Goal: Task Accomplishment & Management: Use online tool/utility

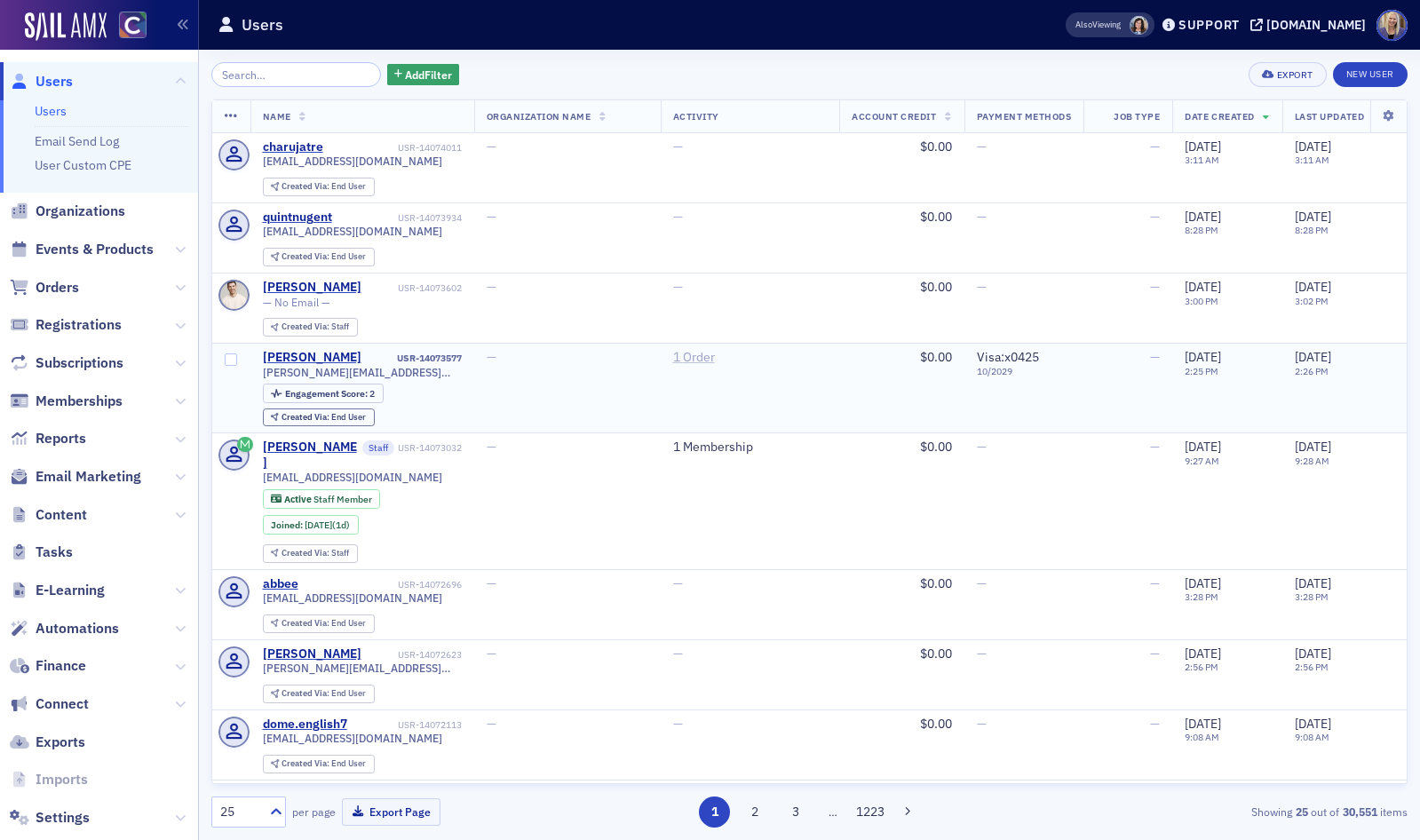
click at [706, 356] on link "1 Order" at bounding box center [694, 357] width 42 height 16
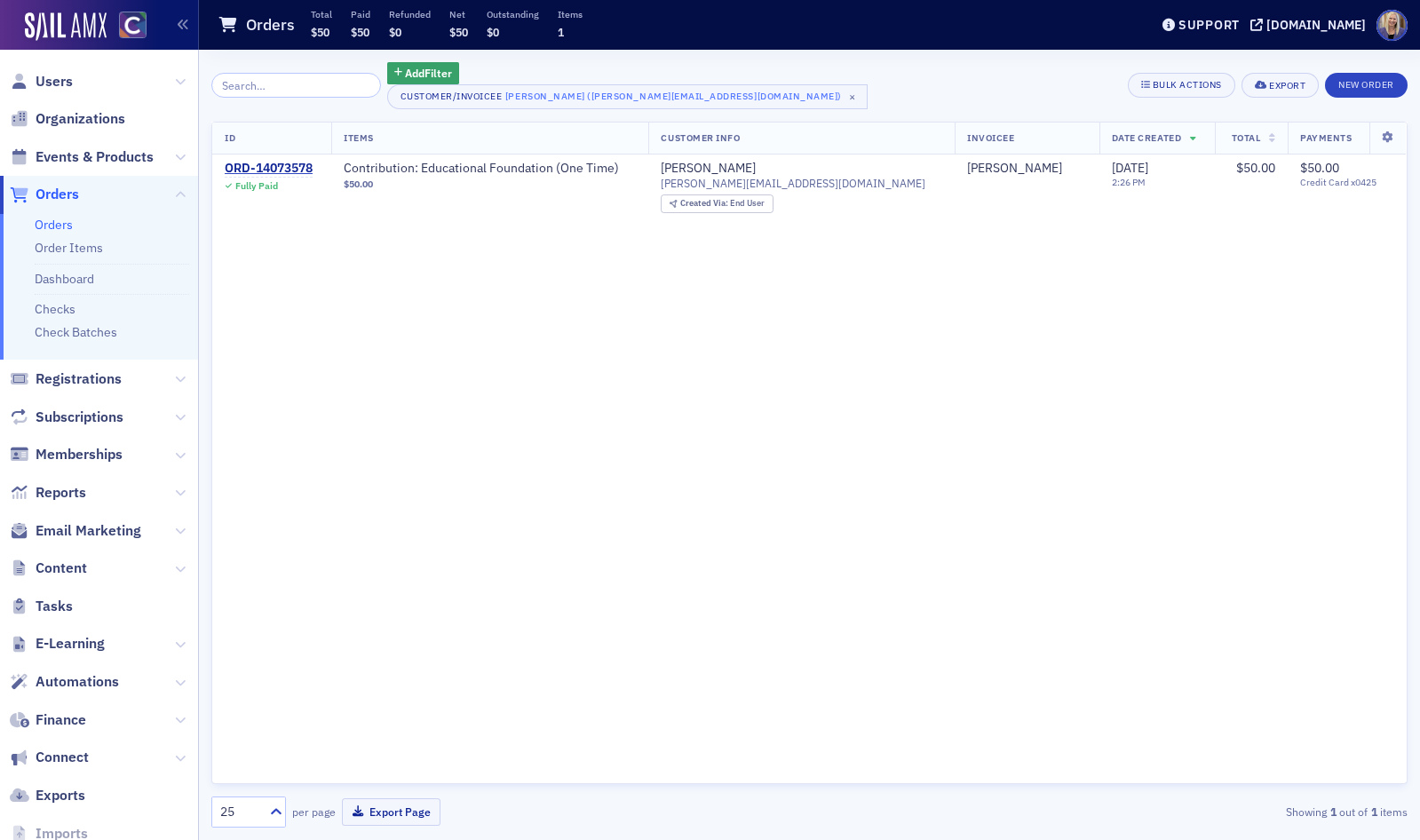
click at [64, 224] on link "Orders" at bounding box center [53, 225] width 38 height 16
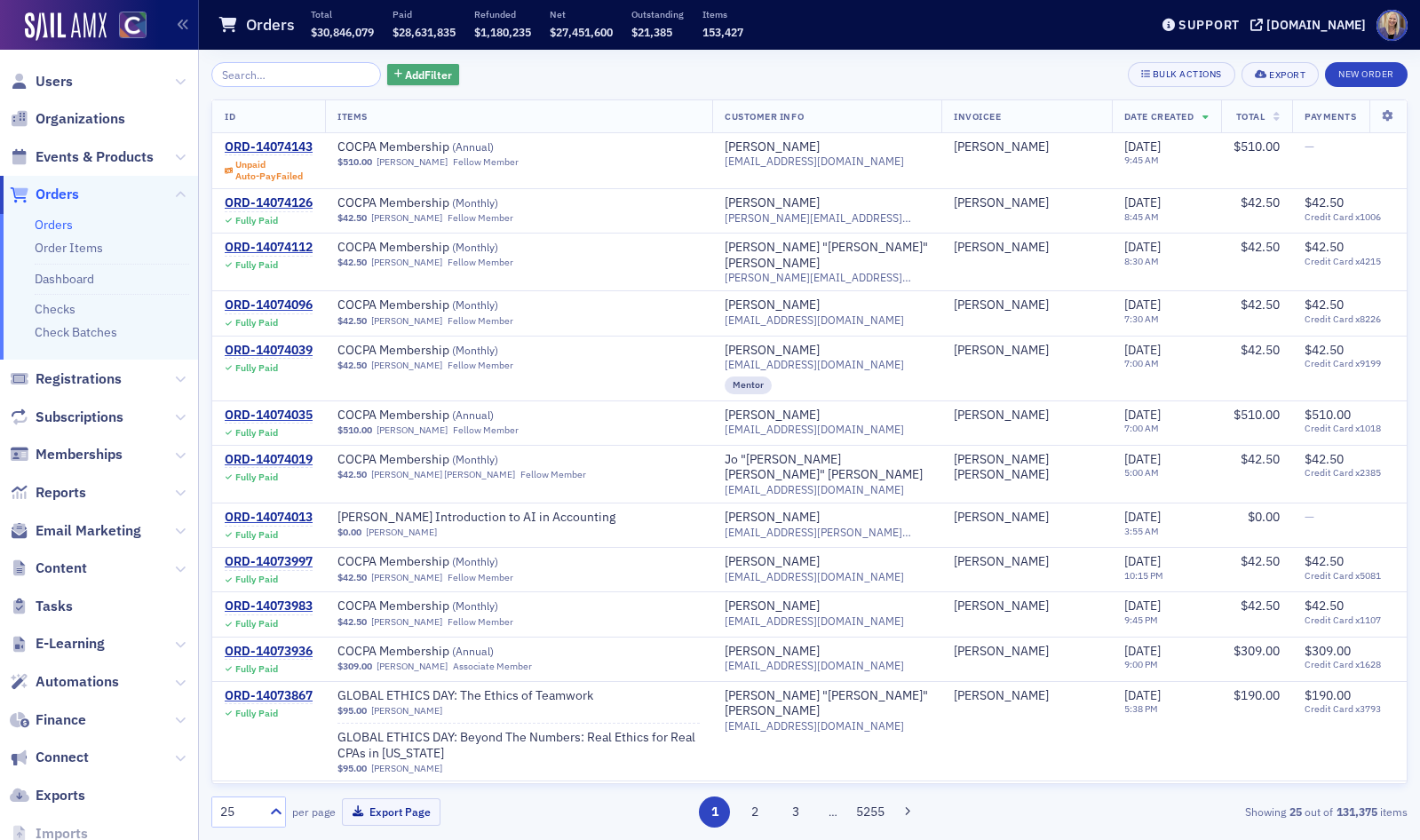
click at [405, 78] on span "Add Filter" at bounding box center [428, 74] width 47 height 16
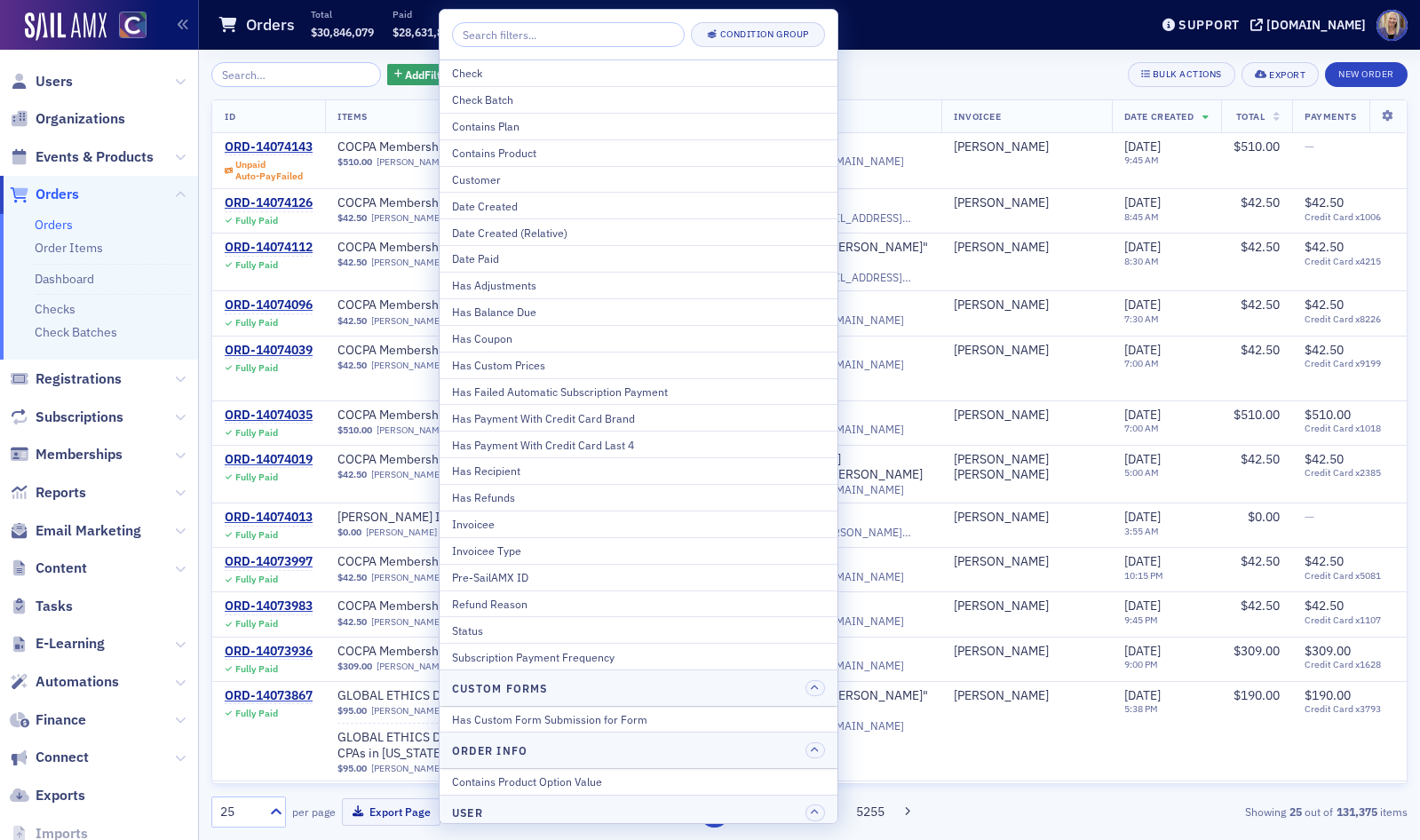
click at [59, 228] on link "Orders" at bounding box center [53, 225] width 38 height 16
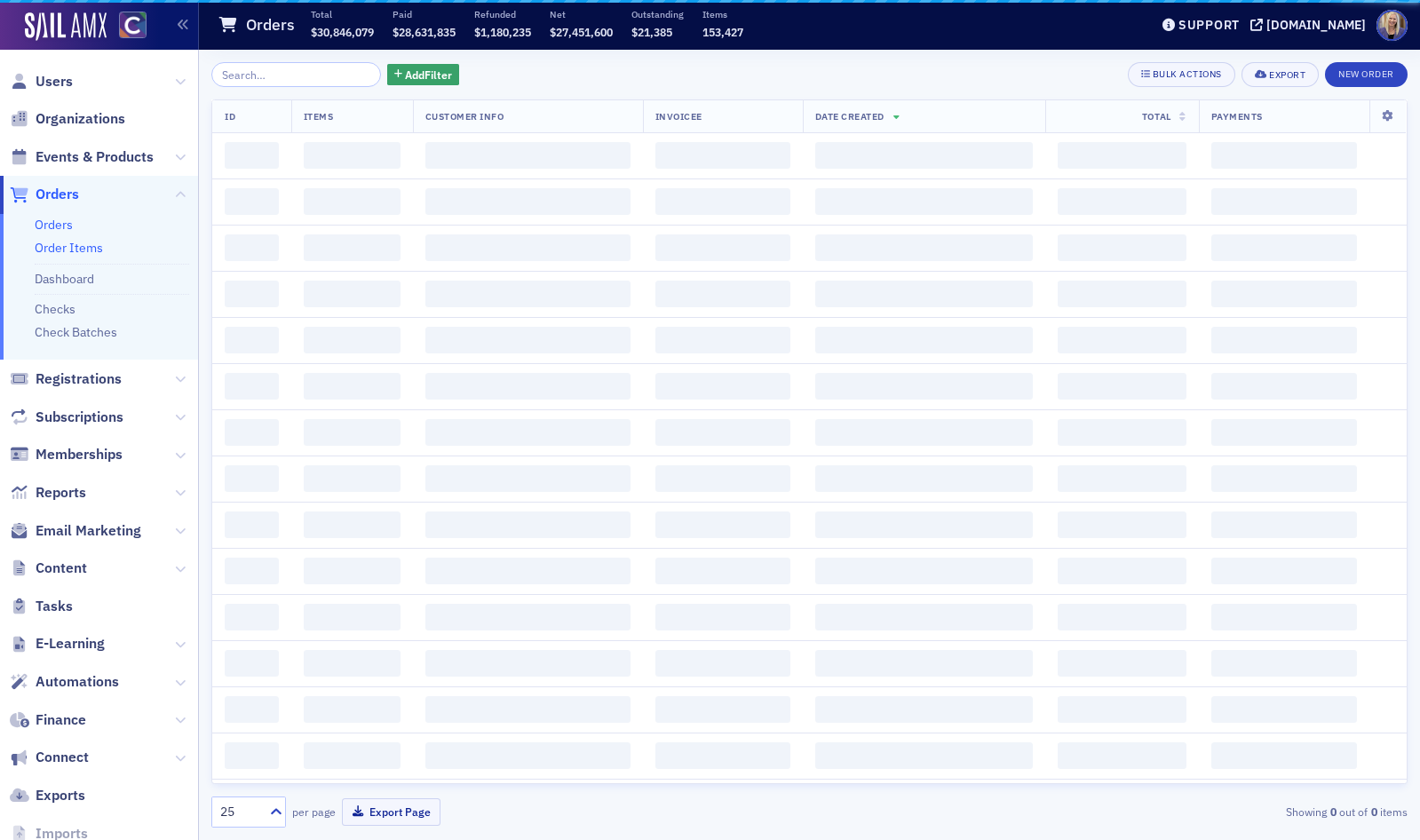
click at [64, 248] on link "Order Items" at bounding box center [69, 248] width 69 height 16
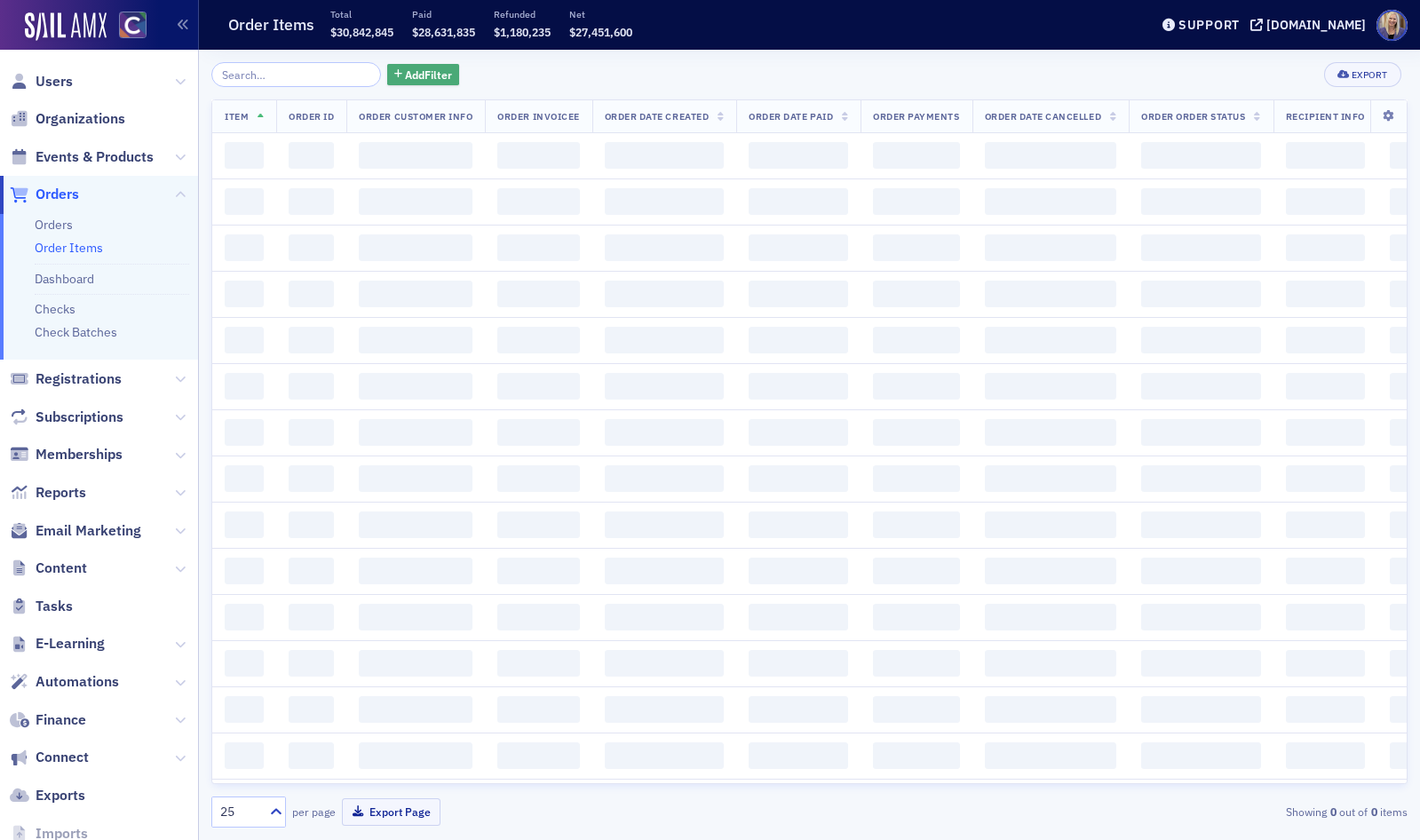
click at [410, 72] on span "Add Filter" at bounding box center [428, 74] width 47 height 16
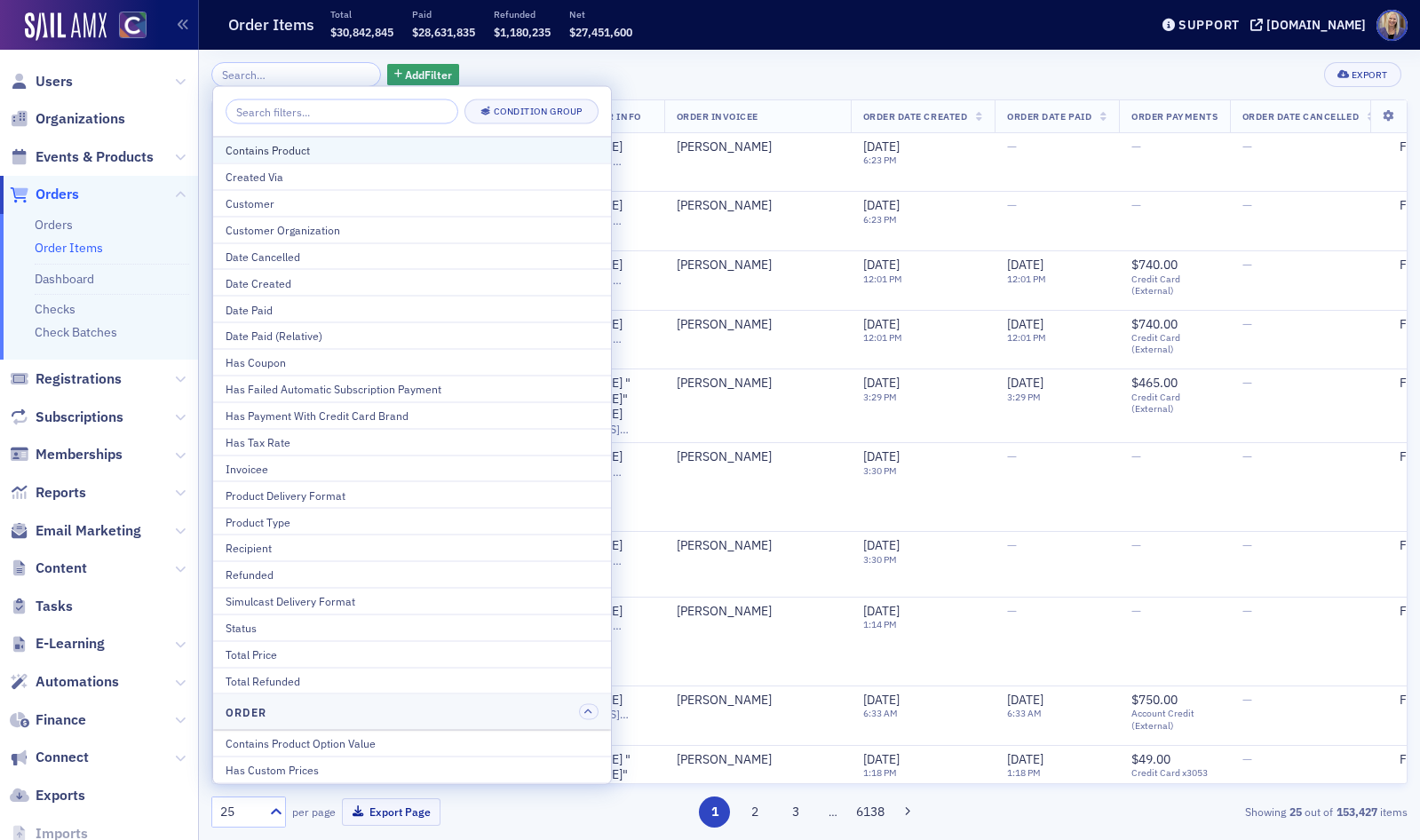
click at [362, 139] on button "Contains Product" at bounding box center [412, 150] width 398 height 26
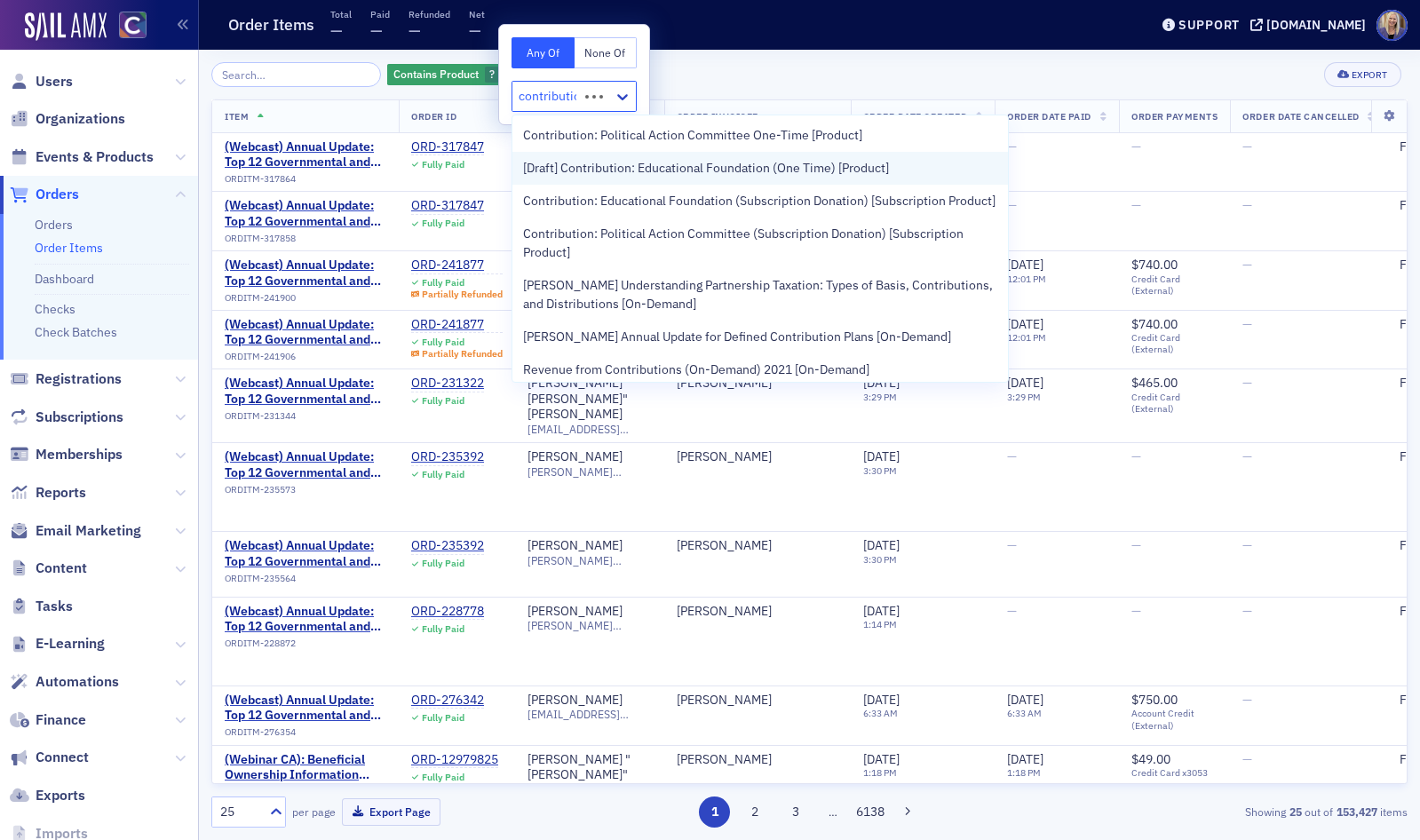
type input "contribution"
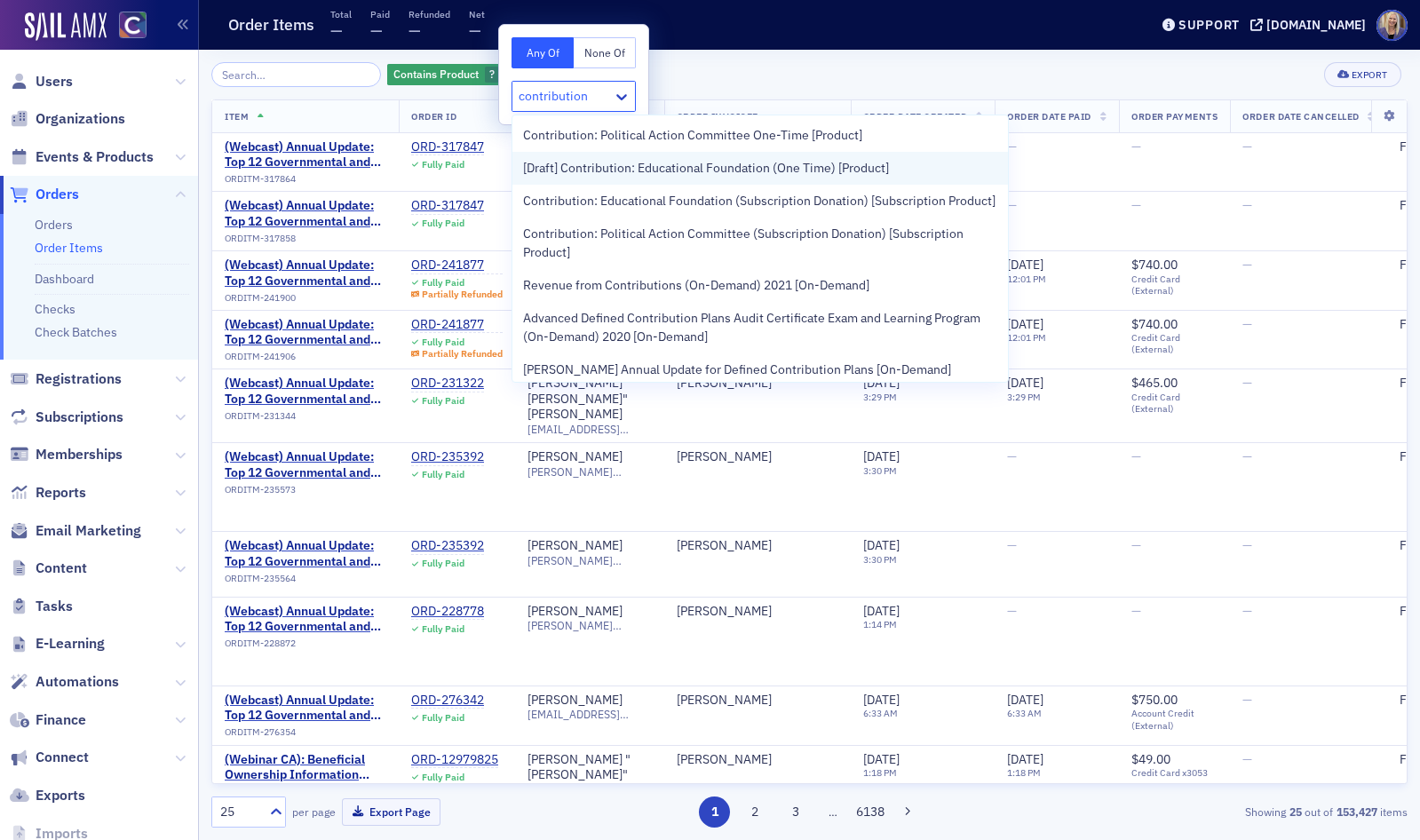
click at [655, 170] on span "[Draft] Contribution: Educational Foundation (One Time) [Product]" at bounding box center [706, 169] width 366 height 19
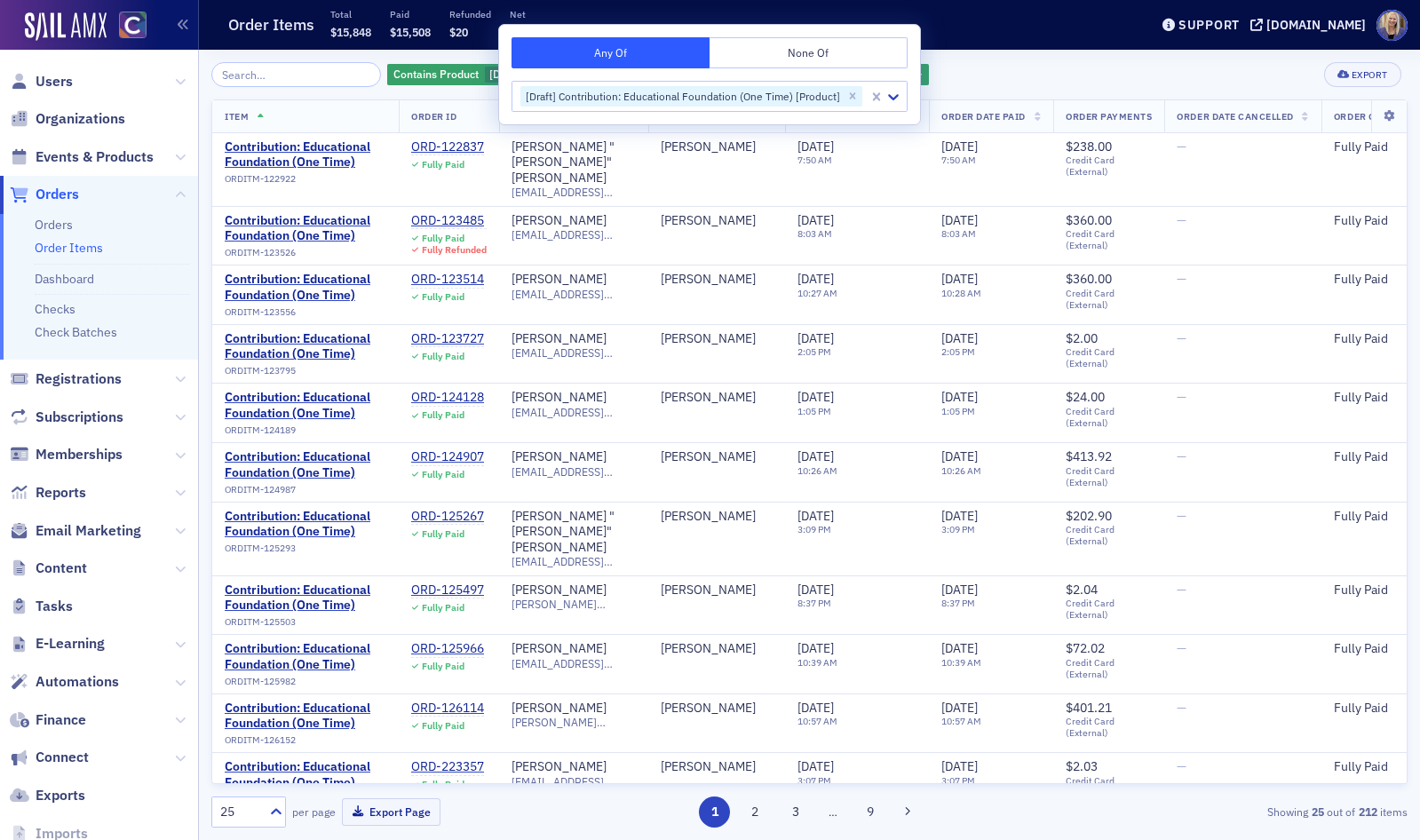
click at [977, 82] on div "Contains Product [Draft] Contribution: Educational Foundation (One Time) [Produ…" at bounding box center [810, 74] width 1196 height 25
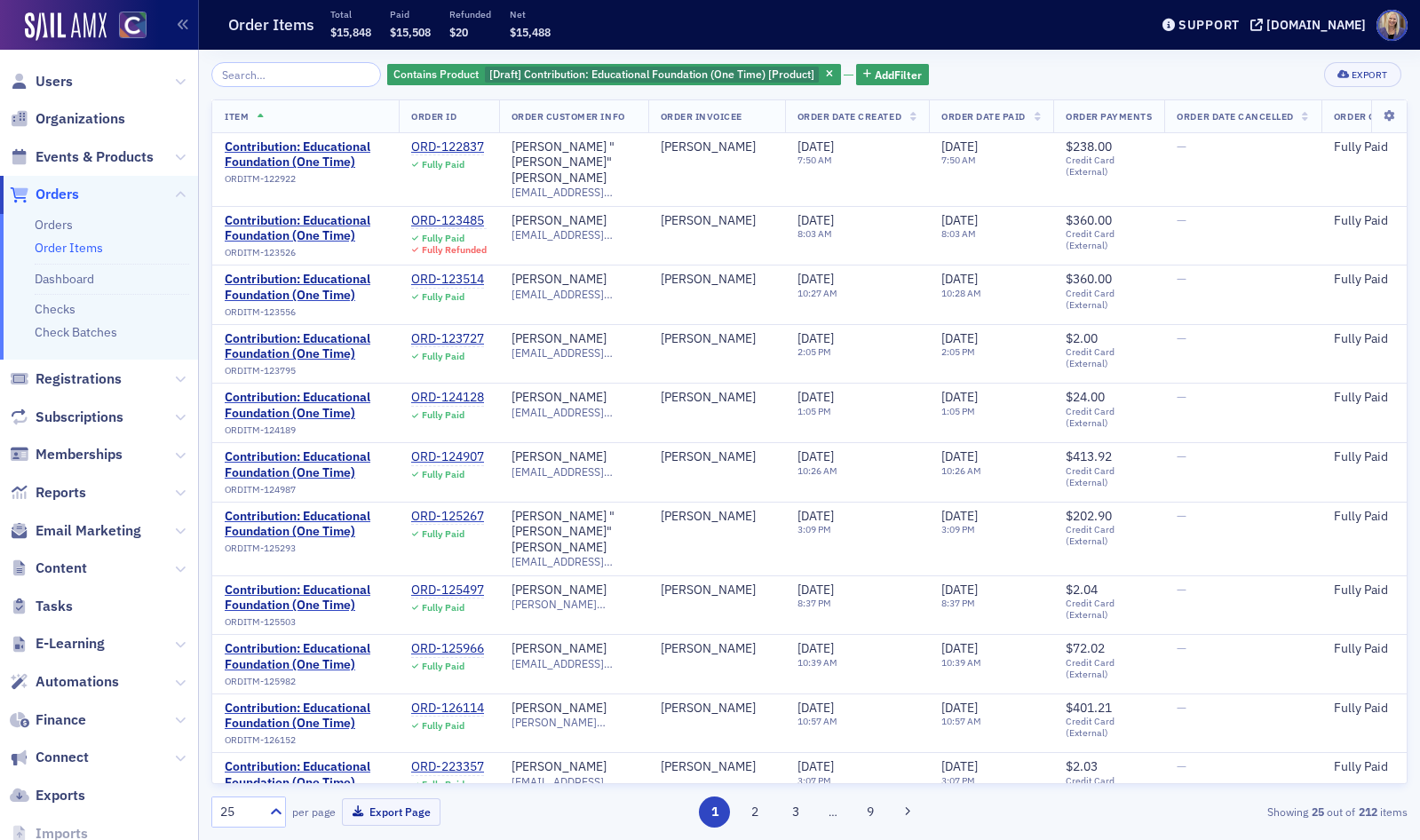
click at [980, 114] on span "Order Date Paid" at bounding box center [984, 116] width 85 height 12
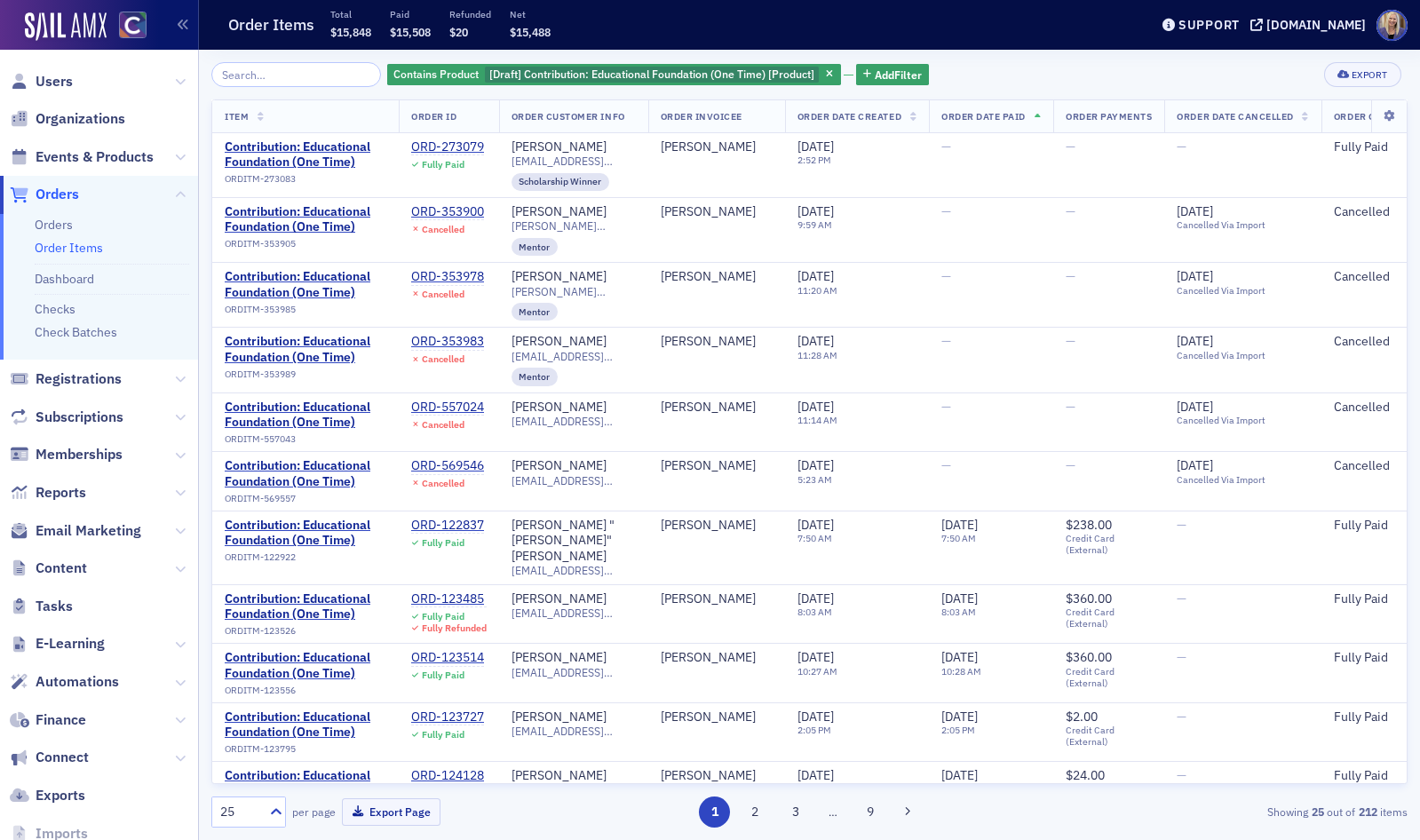
click at [980, 114] on span "Order Date Paid" at bounding box center [984, 116] width 85 height 12
